Goal: Information Seeking & Learning: Learn about a topic

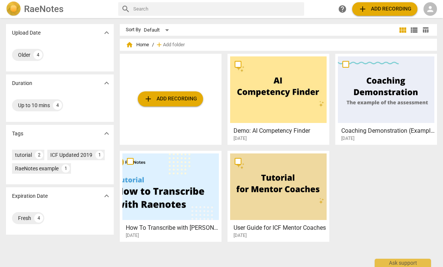
click at [430, 11] on span "person" at bounding box center [430, 9] width 9 height 9
click at [424, 21] on li "Login" at bounding box center [424, 18] width 27 height 18
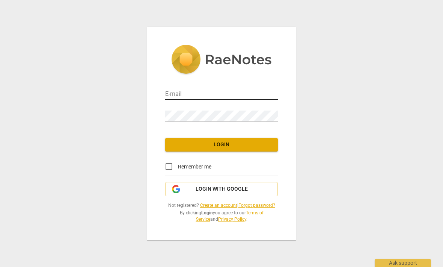
click at [204, 95] on input "email" at bounding box center [221, 94] width 113 height 11
type input "mayherrmannsen@gmail.com"
click at [233, 149] on button "Login" at bounding box center [221, 145] width 113 height 14
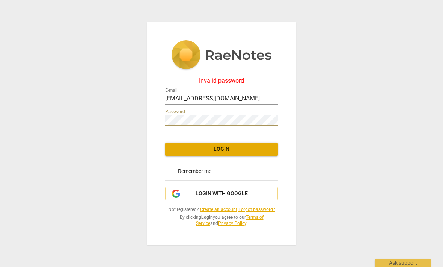
click at [232, 149] on span "Login" at bounding box center [221, 149] width 101 height 8
click at [228, 156] on button "Login" at bounding box center [221, 149] width 113 height 14
click at [236, 149] on span "Login" at bounding box center [221, 149] width 101 height 8
click at [222, 149] on button "Login" at bounding box center [221, 149] width 113 height 14
click at [264, 139] on div "Invalid password E-mail mayherrmannsen@gmail.com Password Login Remember me Log…" at bounding box center [221, 133] width 149 height 222
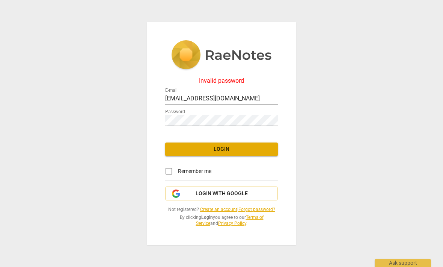
click at [287, 118] on div "Invalid password E-mail mayherrmannsen@gmail.com Password Login Remember me Log…" at bounding box center [221, 133] width 149 height 222
click at [224, 148] on span "Login" at bounding box center [221, 149] width 101 height 8
click at [273, 207] on link "Forgot password?" at bounding box center [257, 209] width 37 height 5
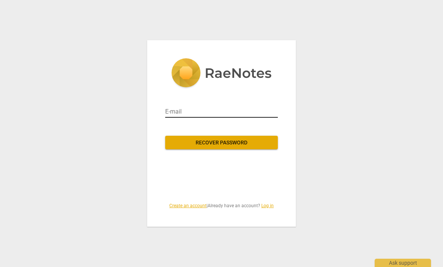
click at [192, 115] on input "email" at bounding box center [221, 112] width 113 height 12
type input "mayherrmannsen@gmail.com"
click at [237, 139] on span "Recover password" at bounding box center [221, 143] width 101 height 8
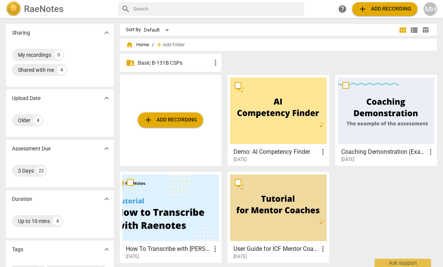
click at [165, 66] on p "Basic B-131B CSPs" at bounding box center [174, 63] width 73 height 8
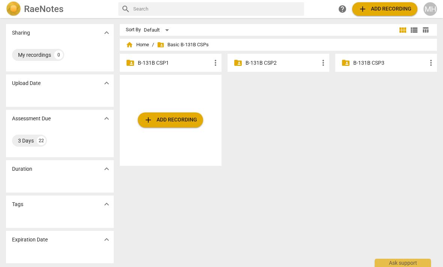
click at [168, 61] on p "B-131B CSP1" at bounding box center [174, 63] width 73 height 8
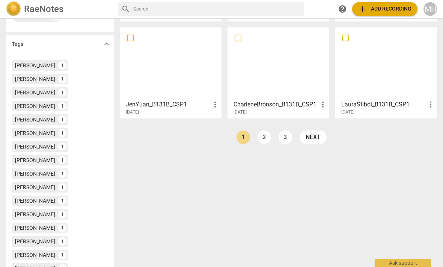
scroll to position [178, 0]
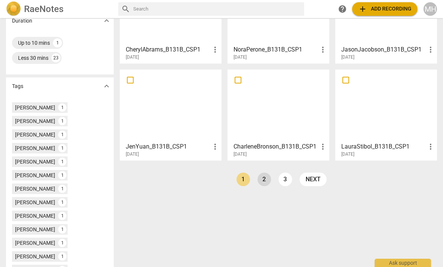
click at [271, 178] on link "2" at bounding box center [265, 180] width 14 height 14
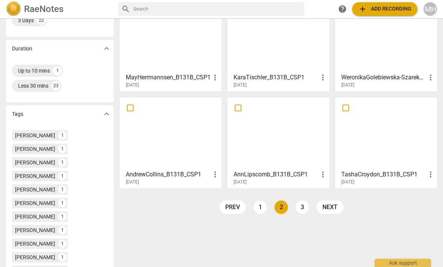
scroll to position [153, 0]
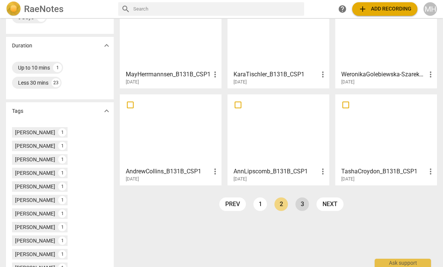
click at [304, 201] on link "3" at bounding box center [303, 204] width 14 height 14
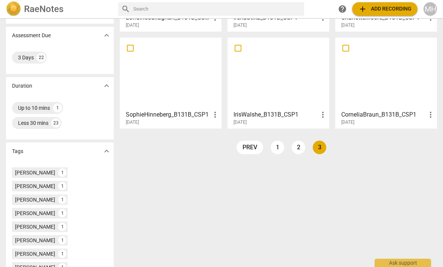
scroll to position [150, 0]
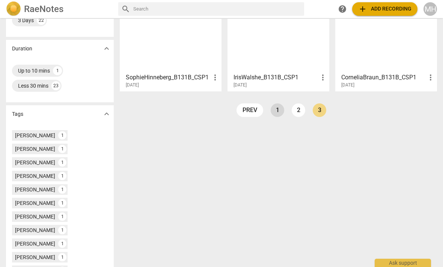
click at [280, 111] on link "1" at bounding box center [278, 110] width 14 height 14
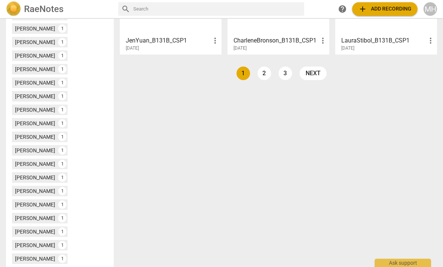
scroll to position [285, 0]
click at [48, 241] on div "[PERSON_NAME]" at bounding box center [35, 245] width 40 height 8
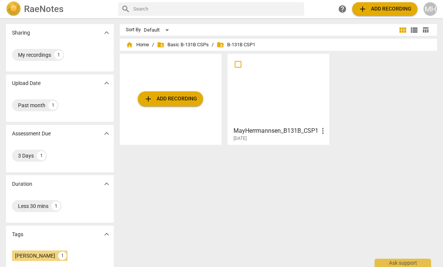
click at [292, 98] on div at bounding box center [278, 89] width 97 height 67
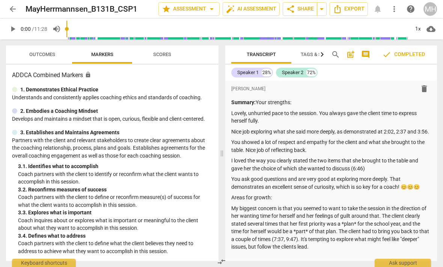
click at [14, 11] on span "arrow_back" at bounding box center [12, 9] width 9 height 9
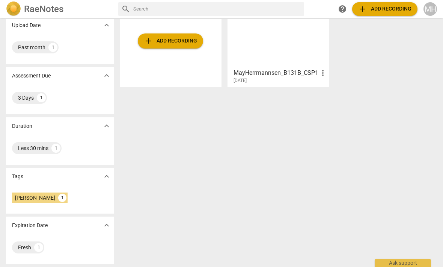
scroll to position [58, 0]
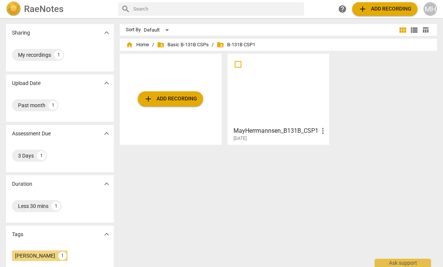
click at [109, 236] on span "expand_more" at bounding box center [106, 234] width 9 height 9
click at [107, 233] on span "expand_more" at bounding box center [106, 234] width 9 height 9
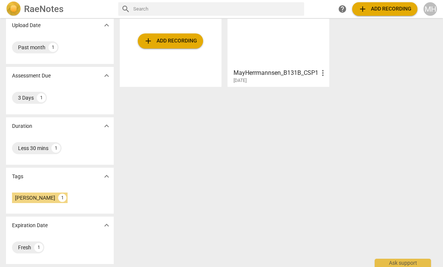
scroll to position [58, 0]
click at [50, 195] on div "[PERSON_NAME]" at bounding box center [35, 198] width 40 height 8
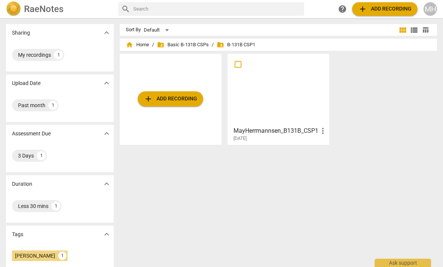
click at [299, 102] on div at bounding box center [278, 89] width 97 height 67
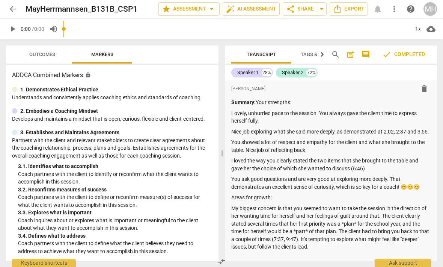
click at [14, 9] on span "arrow_back" at bounding box center [12, 9] width 9 height 9
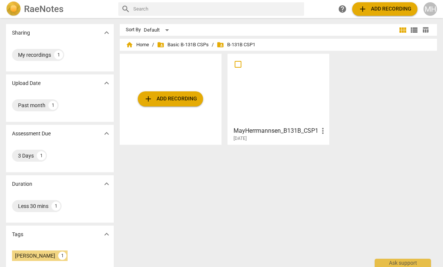
click at [267, 91] on div at bounding box center [278, 89] width 97 height 67
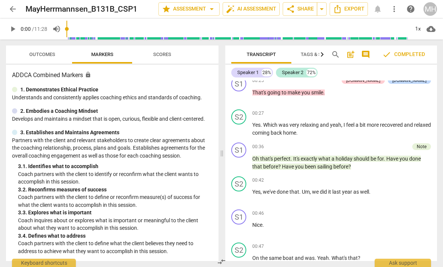
scroll to position [392, 0]
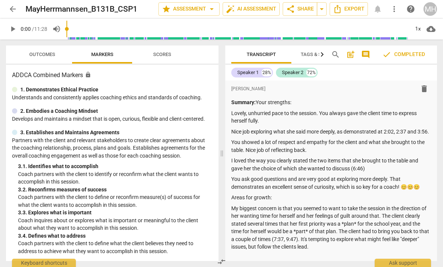
click at [47, 54] on span "Outcomes" at bounding box center [42, 54] width 26 height 6
